Goal: Task Accomplishment & Management: Use online tool/utility

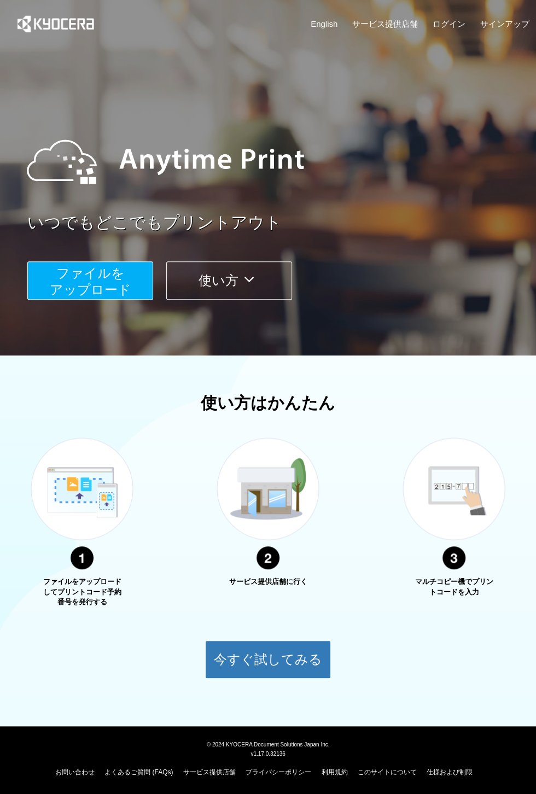
click at [86, 289] on span "ファイルを ​​アップロード" at bounding box center [90, 281] width 81 height 31
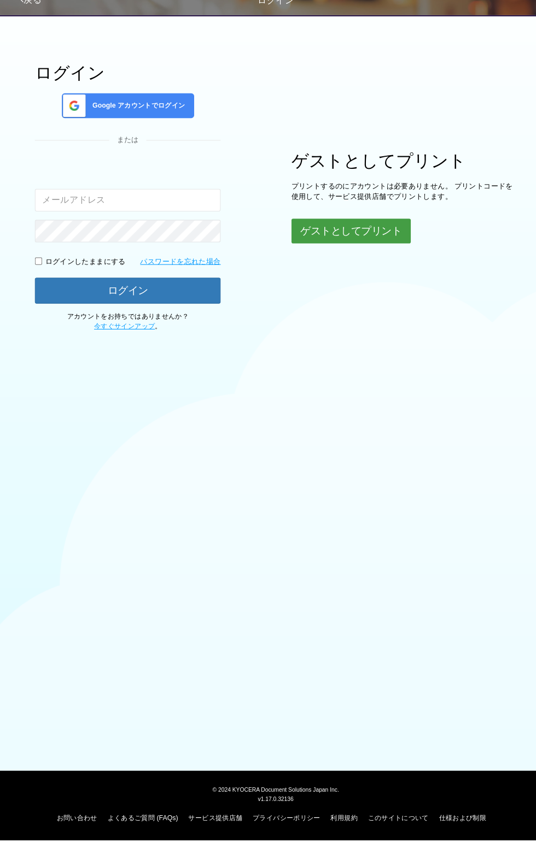
click at [357, 267] on button "ゲストとしてプリント" at bounding box center [341, 268] width 116 height 24
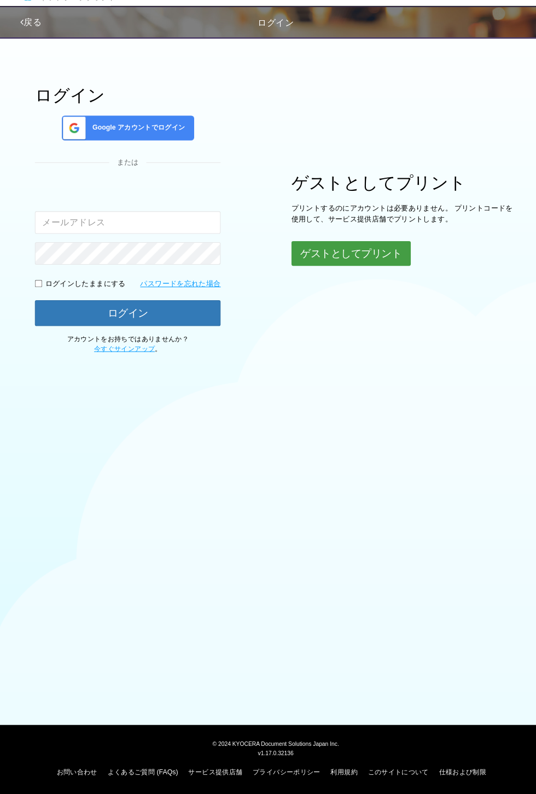
click at [382, 276] on button "ゲストとしてプリント" at bounding box center [341, 268] width 116 height 24
click at [357, 268] on button "ゲストとしてプリント" at bounding box center [341, 268] width 116 height 24
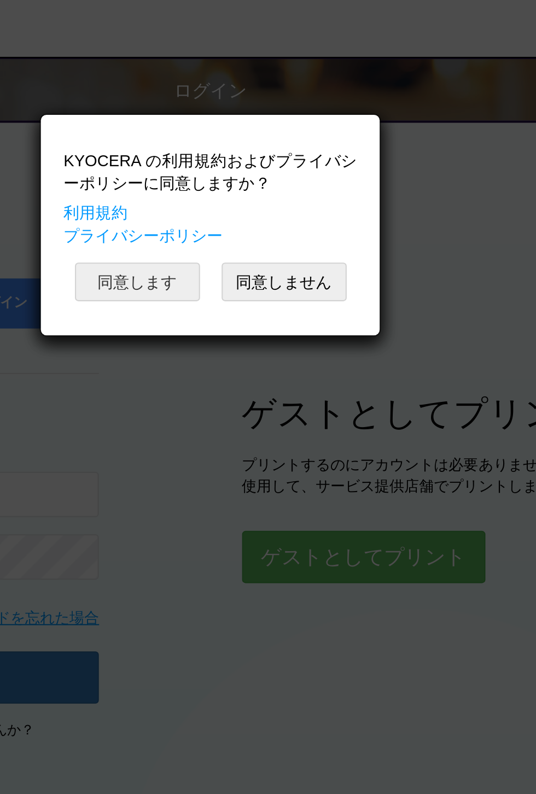
click at [230, 132] on button "同意します" at bounding box center [233, 135] width 60 height 19
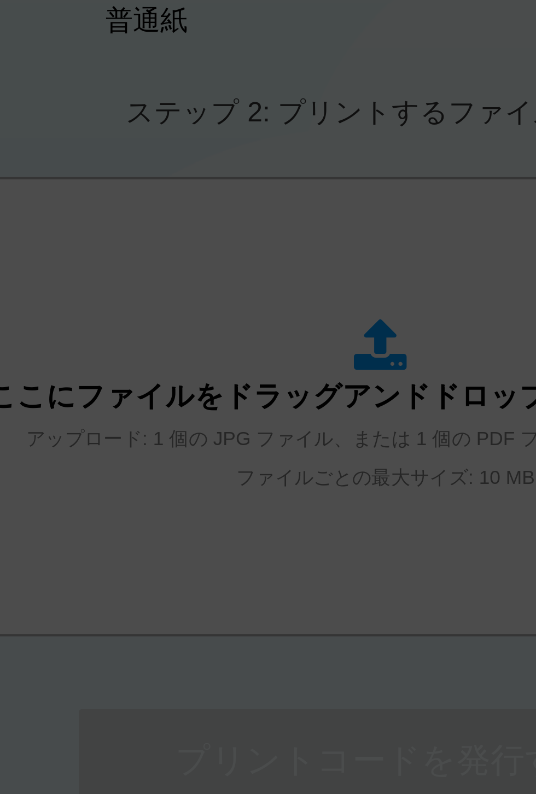
click at [293, 576] on div "KYOCERA の利用規約およびプライバシーポリシーに同意しますか？ 利用規約 プライバシーポリシー 同意します 同意しません" at bounding box center [268, 397] width 536 height 794
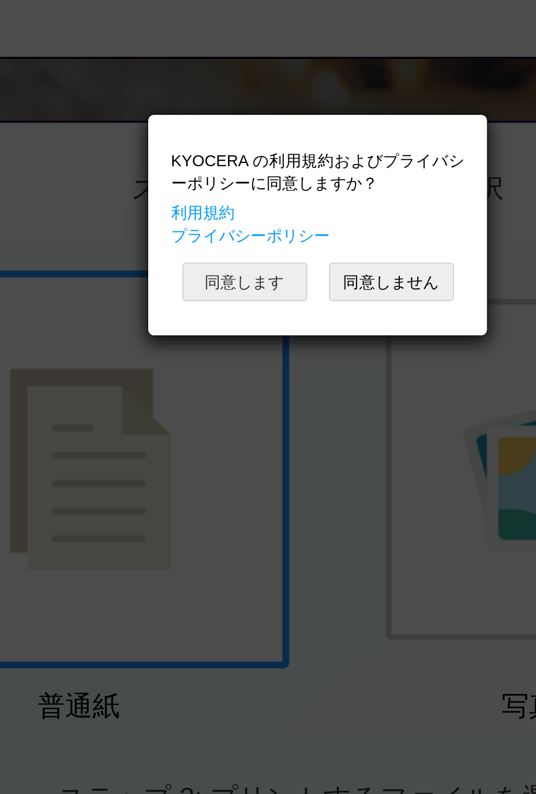
click at [232, 135] on button "同意します" at bounding box center [233, 135] width 60 height 19
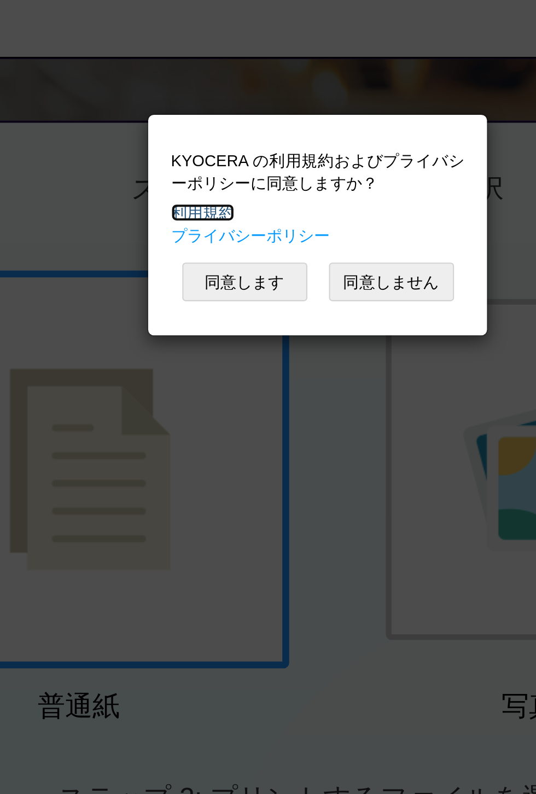
click at [224, 101] on link "利用規約" at bounding box center [212, 102] width 31 height 9
click at [248, 114] on link "プライバシーポリシー" at bounding box center [235, 113] width 77 height 9
click at [240, 133] on button "同意します" at bounding box center [233, 135] width 60 height 19
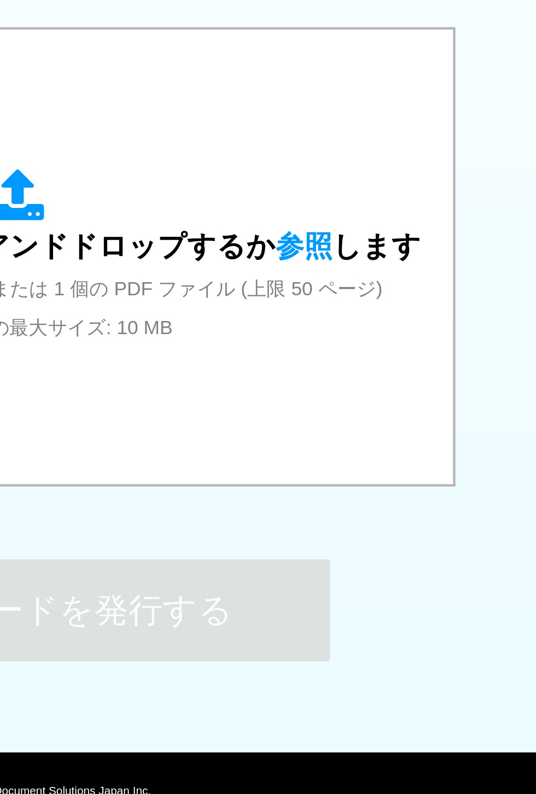
click at [396, 516] on span "参照" at bounding box center [402, 519] width 27 height 15
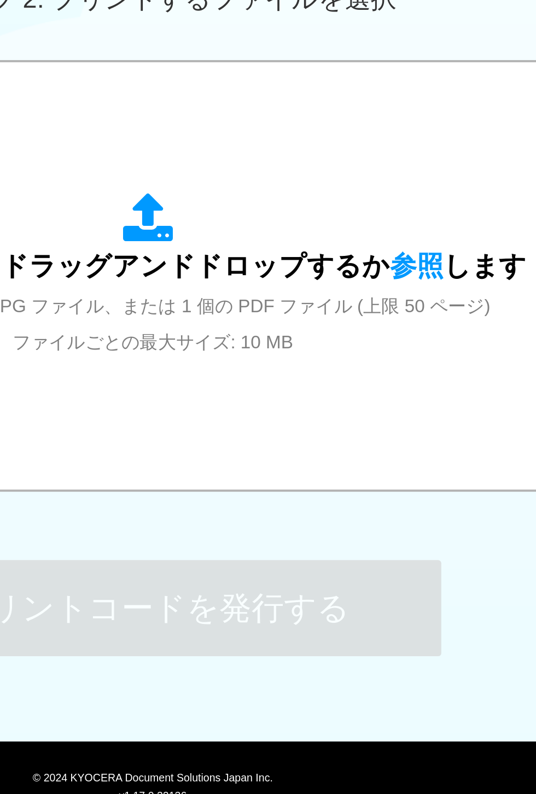
click at [396, 519] on span "参照" at bounding box center [402, 519] width 27 height 15
